Goal: Task Accomplishment & Management: Complete application form

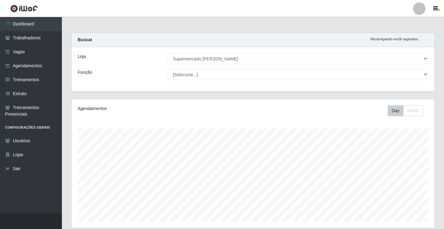
select select "72"
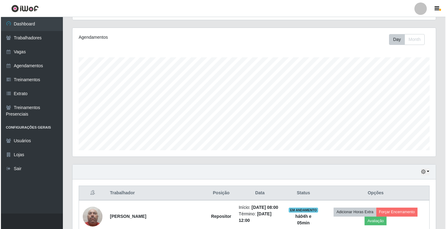
scroll to position [127, 0]
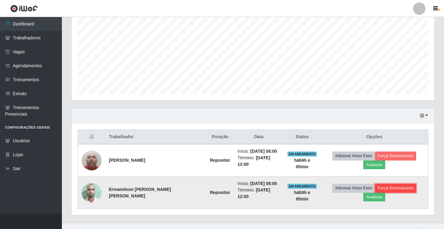
click at [377, 184] on button "Forçar Encerramento" at bounding box center [395, 188] width 41 height 9
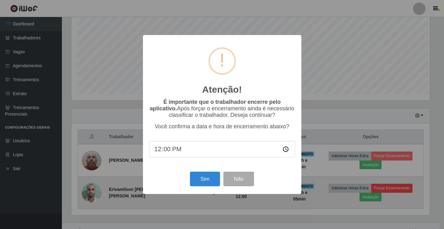
scroll to position [128, 360]
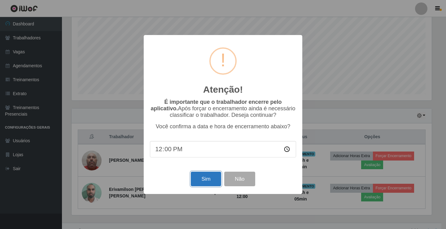
click at [207, 180] on button "Sim" at bounding box center [206, 178] width 30 height 15
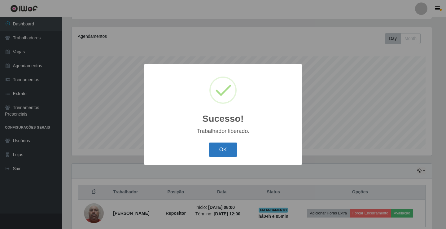
click at [220, 151] on button "OK" at bounding box center [223, 149] width 29 height 15
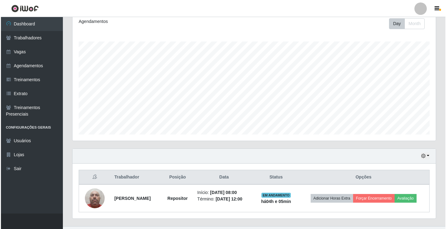
scroll to position [100, 0]
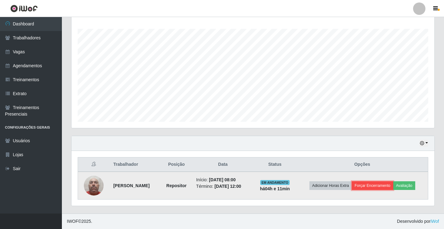
click at [373, 184] on button "Forçar Encerramento" at bounding box center [372, 185] width 41 height 9
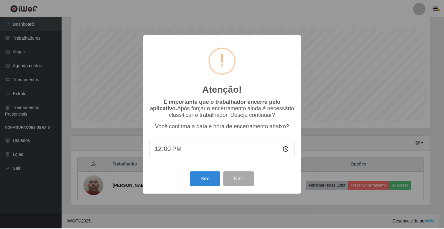
scroll to position [128, 360]
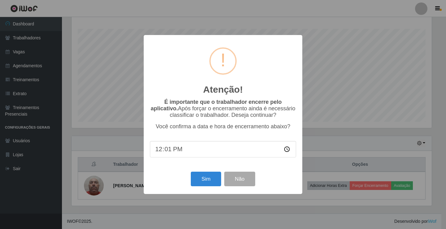
type input "12:11"
click at [207, 184] on button "Sim" at bounding box center [206, 178] width 30 height 15
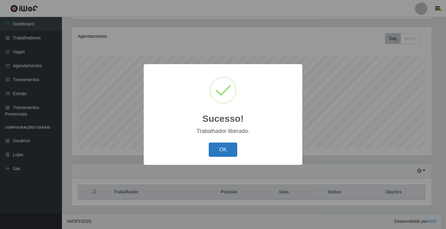
click at [231, 152] on button "OK" at bounding box center [223, 149] width 29 height 15
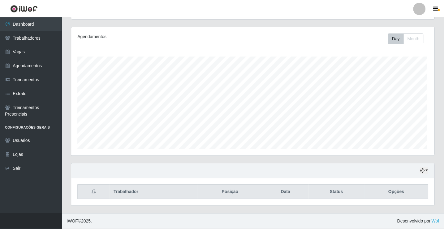
scroll to position [128, 363]
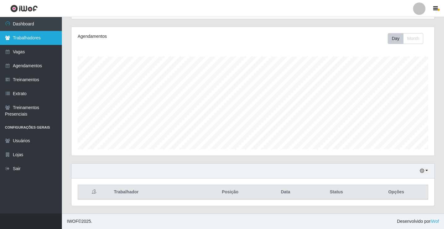
click at [30, 35] on link "Trabalhadores" at bounding box center [31, 38] width 62 height 14
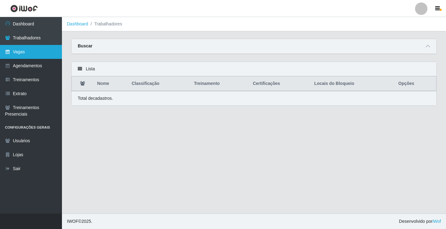
click at [45, 57] on link "Vagas" at bounding box center [31, 52] width 62 height 14
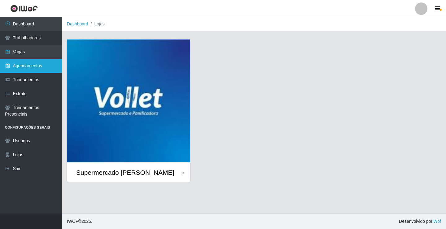
click at [45, 67] on link "Agendamentos" at bounding box center [31, 66] width 62 height 14
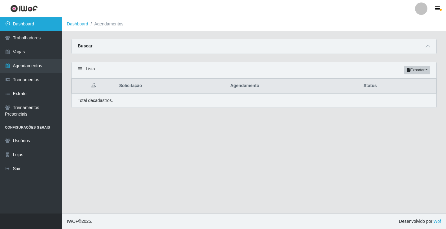
click at [28, 23] on link "Dashboard" at bounding box center [31, 24] width 62 height 14
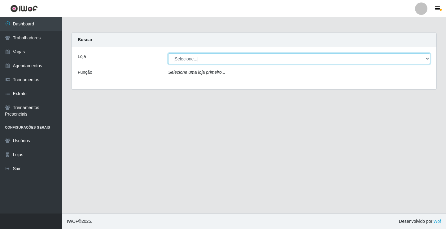
click at [196, 59] on select "[Selecione...] Supermercado [PERSON_NAME]" at bounding box center [299, 58] width 262 height 11
select select "72"
click at [168, 53] on select "[Selecione...] Supermercado [PERSON_NAME]" at bounding box center [299, 58] width 262 height 11
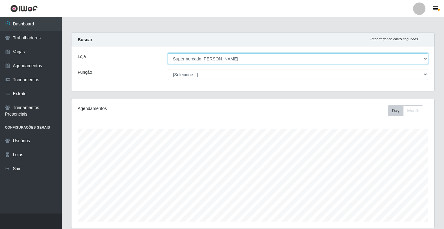
scroll to position [128, 363]
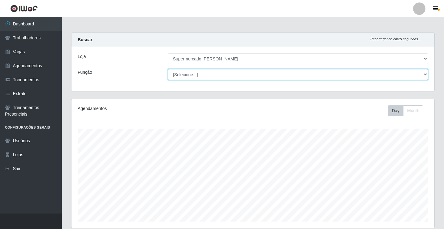
click at [200, 76] on select "[Selecione...] ASG ASG + ASG ++ Embalador Embalador + Embalador ++ Repositor Re…" at bounding box center [298, 74] width 261 height 11
select select "24"
click at [168, 69] on select "[Selecione...] ASG ASG + ASG ++ Embalador Embalador + Embalador ++ Repositor Re…" at bounding box center [298, 74] width 261 height 11
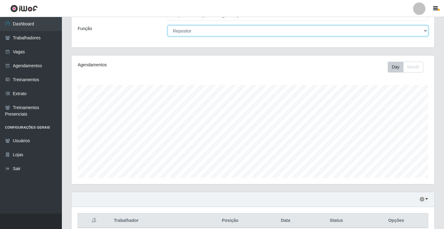
scroll to position [0, 0]
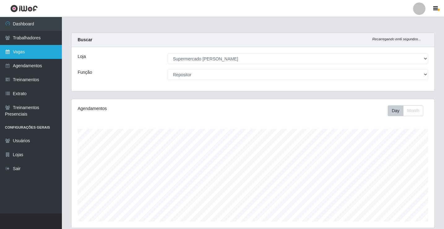
click at [24, 54] on link "Vagas" at bounding box center [31, 52] width 62 height 14
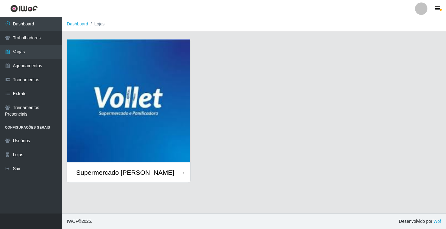
click at [129, 174] on div "Supermercado [PERSON_NAME]" at bounding box center [125, 172] width 98 height 8
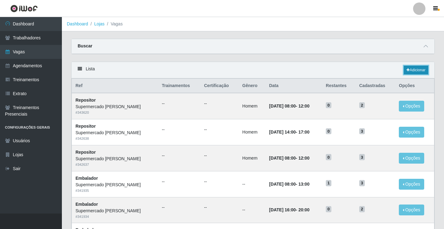
click at [416, 71] on link "Adicionar" at bounding box center [416, 70] width 24 height 9
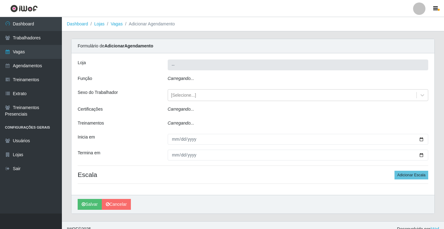
type input "Supermercado [PERSON_NAME]"
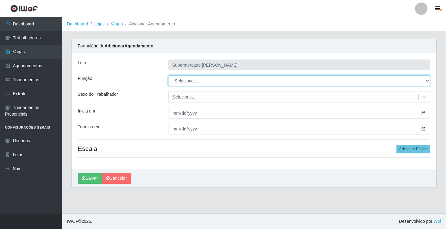
click at [248, 81] on select "[Selecione...] ASG ASG + ASG ++ Embalador Embalador + Embalador ++ Repositor Re…" at bounding box center [299, 80] width 262 height 11
select select "1"
click at [168, 75] on select "[Selecione...] ASG ASG + ASG ++ Embalador Embalador + Embalador ++ Repositor Re…" at bounding box center [299, 80] width 262 height 11
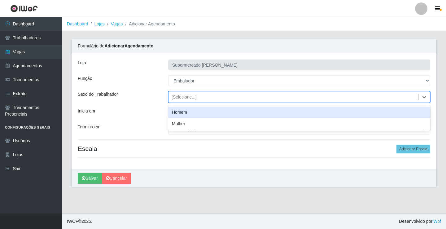
click at [224, 98] on div "[Selecione...]" at bounding box center [293, 97] width 250 height 10
click at [142, 92] on div "Sexo do Trabalhador" at bounding box center [118, 97] width 90 height 12
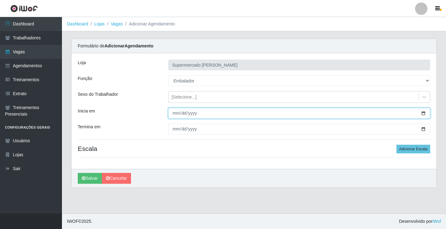
click at [421, 115] on input "Inicia em" at bounding box center [299, 113] width 262 height 11
type input "[DATE]"
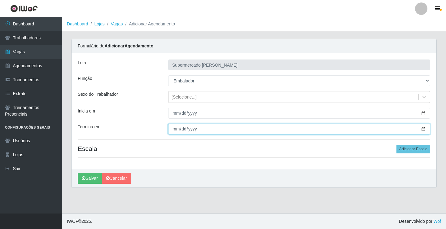
click at [423, 129] on input "Termina em" at bounding box center [299, 128] width 262 height 11
type input "[DATE]"
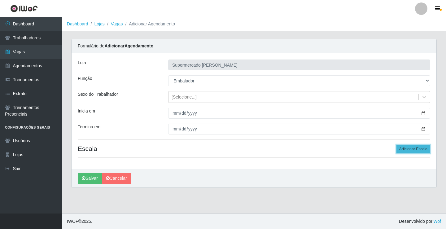
click at [402, 149] on button "Adicionar Escala" at bounding box center [413, 149] width 34 height 9
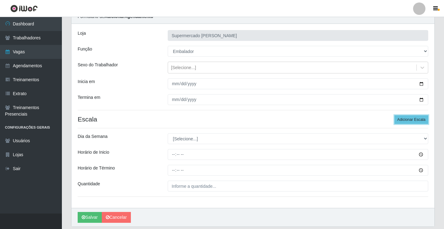
scroll to position [31, 0]
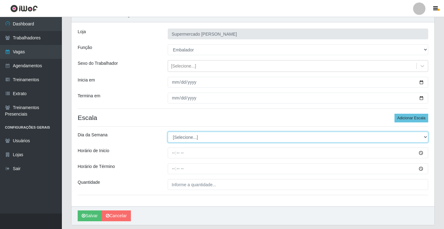
click at [218, 136] on select "[Selecione...] Segunda Terça Quarta Quinta Sexta Sábado Domingo" at bounding box center [298, 137] width 261 height 11
select select "2"
click at [168, 132] on select "[Selecione...] Segunda Terça Quarta Quinta Sexta Sábado Domingo" at bounding box center [298, 137] width 261 height 11
